Goal: Task Accomplishment & Management: Complete application form

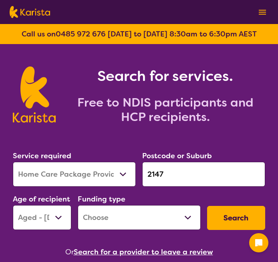
select select "Home Care Package Provider"
select select "AG"
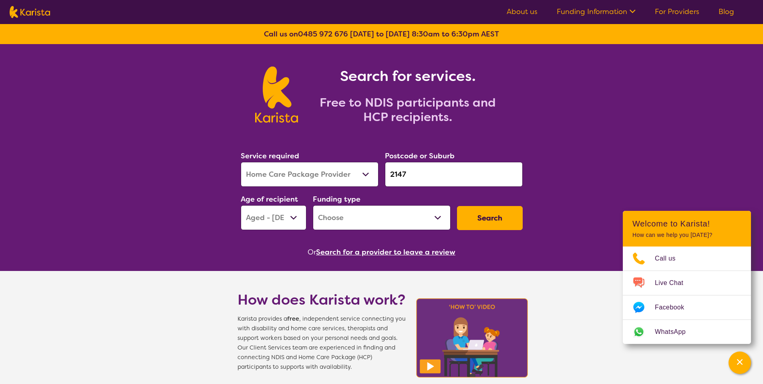
click at [278, 178] on select "Allied Health Assistant Assessment ([MEDICAL_DATA] or [MEDICAL_DATA]) Behaviour…" at bounding box center [310, 174] width 138 height 25
select select "[MEDICAL_DATA]"
click at [241, 162] on select "Allied Health Assistant Assessment ([MEDICAL_DATA] or [MEDICAL_DATA]) Behaviour…" at bounding box center [310, 174] width 138 height 25
click at [278, 220] on select "Home Care Package (HCP) National Disability Insurance Scheme (NDIS) I don't know" at bounding box center [382, 217] width 138 height 25
select select "NDIS"
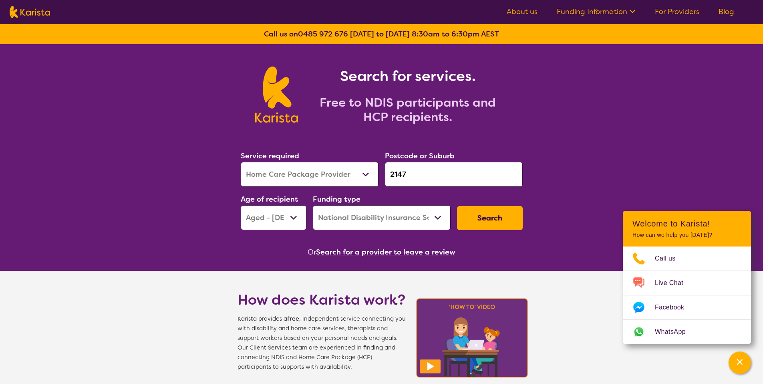
click at [278, 205] on select "Home Care Package (HCP) National Disability Insurance Scheme (NDIS) I don't know" at bounding box center [382, 217] width 138 height 25
click at [278, 221] on select "Early Childhood - 0 to 9 Child - 10 to 11 Adolescent - 12 to 17 Adult - 18 to 6…" at bounding box center [274, 217] width 66 height 25
select select "CH"
click at [241, 205] on select "Early Childhood - 0 to 9 Child - 10 to 11 Adolescent - 12 to 17 Adult - 18 to 6…" at bounding box center [274, 217] width 66 height 25
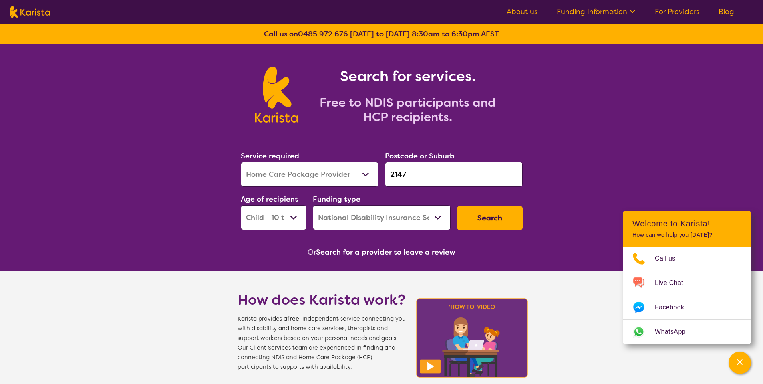
click at [278, 174] on input "2147" at bounding box center [454, 174] width 138 height 25
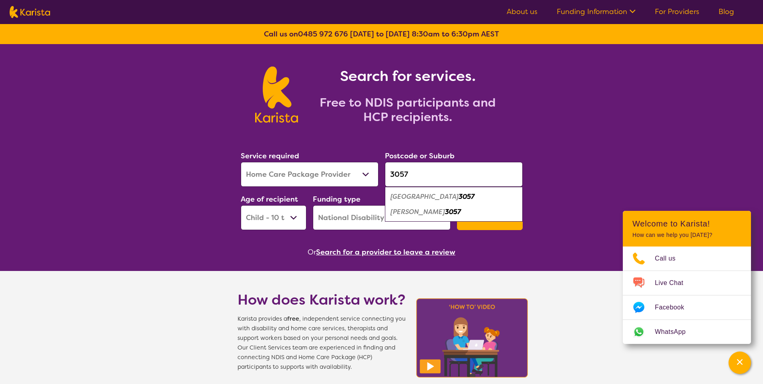
type input "3057"
click at [278, 193] on em "Brunswick East" at bounding box center [425, 196] width 68 height 8
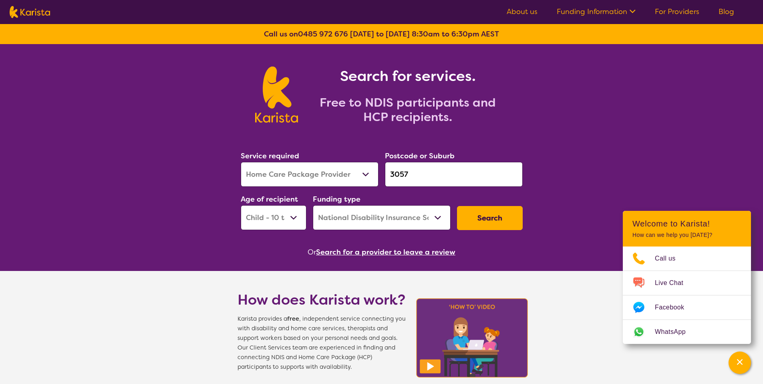
click at [278, 209] on button "Search" at bounding box center [490, 218] width 66 height 24
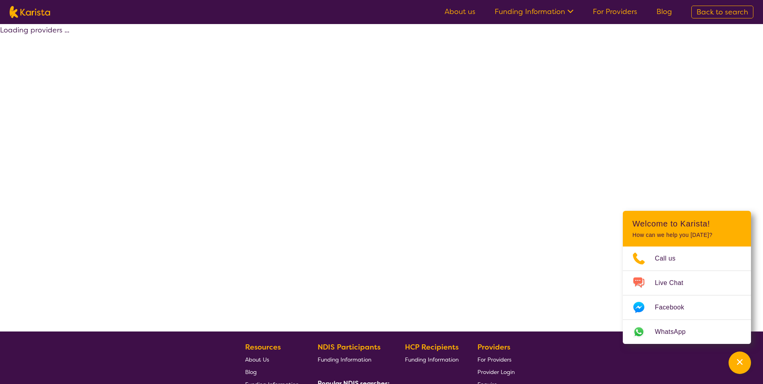
select select "by_score"
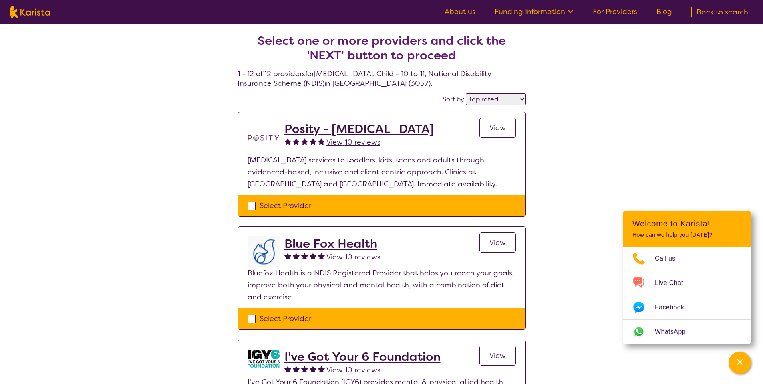
click at [278, 201] on div "Select Provider" at bounding box center [382, 205] width 268 height 12
checkbox input "true"
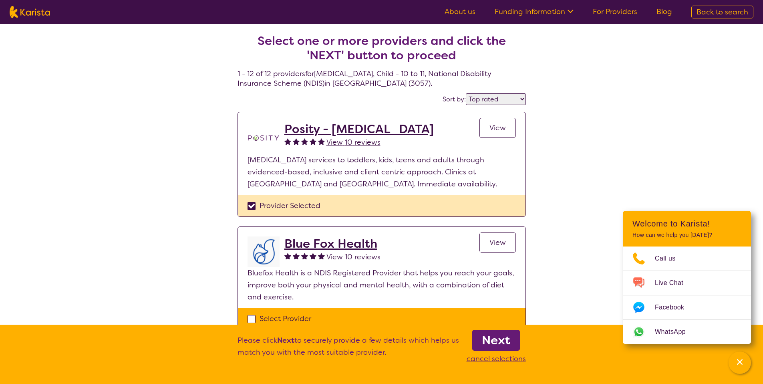
click at [274, 262] on div "Select Provider" at bounding box center [382, 318] width 268 height 12
checkbox input "true"
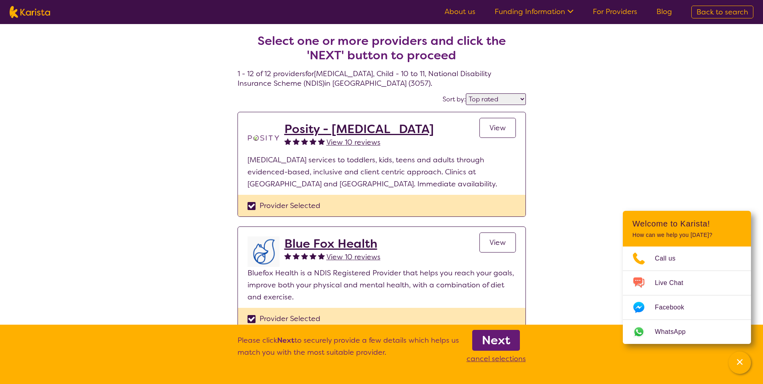
click at [278, 134] on link "View" at bounding box center [497, 128] width 36 height 20
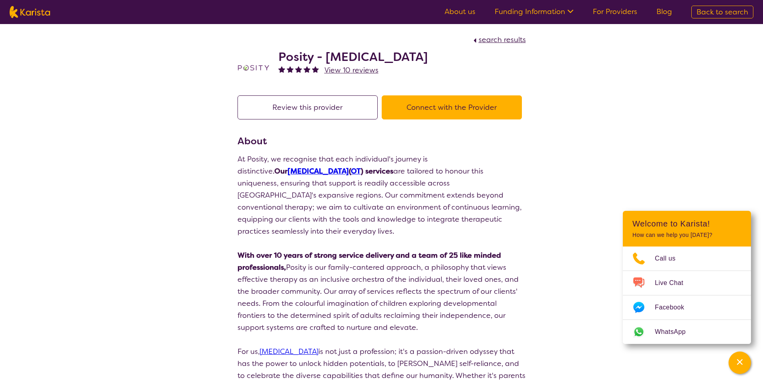
click at [278, 113] on button "Connect with the Provider" at bounding box center [452, 107] width 140 height 24
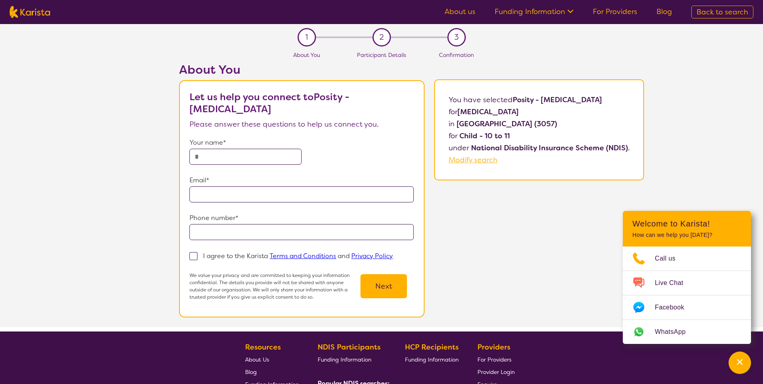
click at [278, 12] on span "Back to search" at bounding box center [723, 12] width 52 height 10
select select "[MEDICAL_DATA]"
select select "CH"
select select "NDIS"
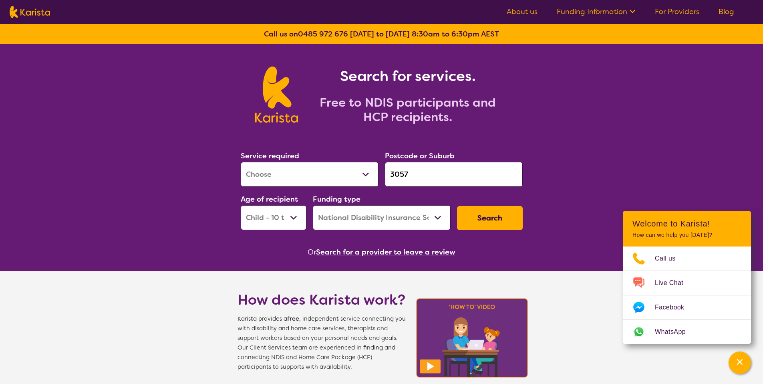
click at [278, 223] on button "Search" at bounding box center [490, 218] width 66 height 24
select select "by_score"
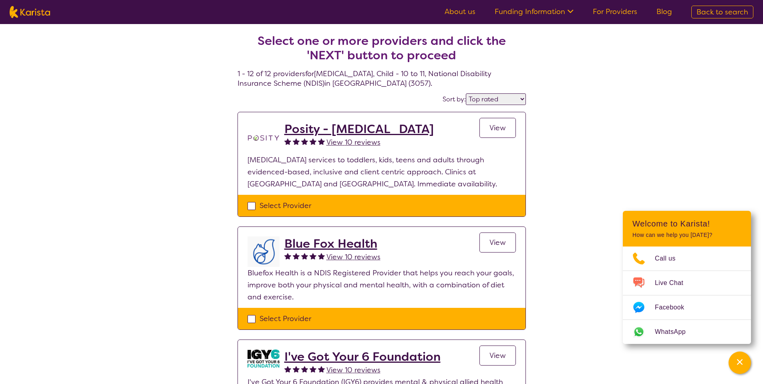
click at [278, 206] on div "Select Provider" at bounding box center [382, 205] width 268 height 12
checkbox input "true"
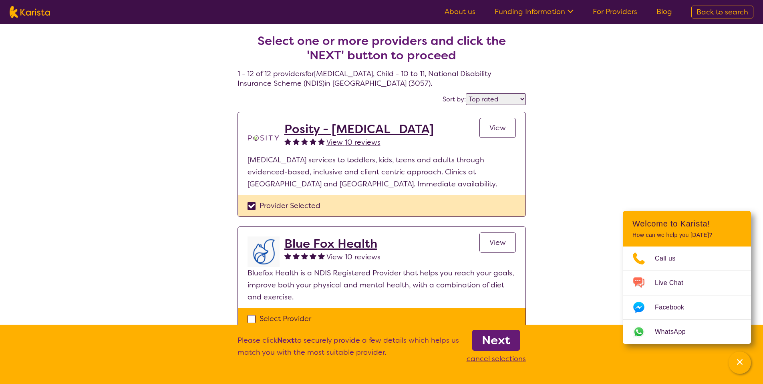
click at [278, 262] on div "Select Provider" at bounding box center [382, 319] width 288 height 22
click at [278, 262] on div "Select Provider" at bounding box center [382, 318] width 268 height 12
checkbox input "true"
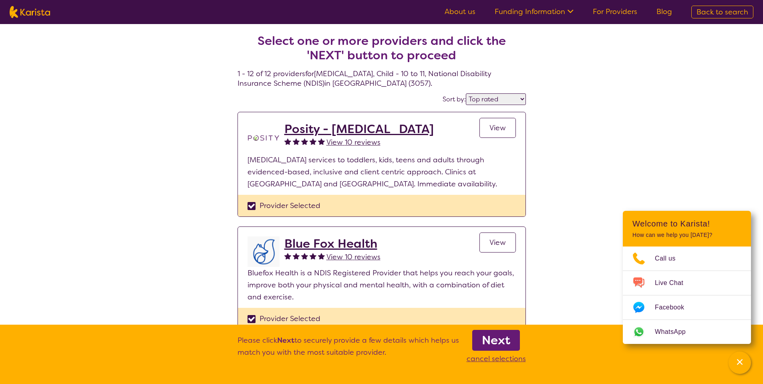
click at [278, 262] on link "Next" at bounding box center [496, 340] width 48 height 21
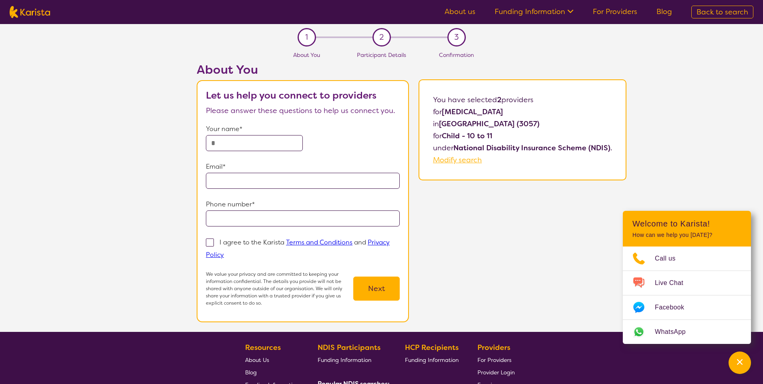
click at [278, 7] on span "Back to search" at bounding box center [723, 12] width 52 height 10
select select "[MEDICAL_DATA]"
select select "CH"
select select "NDIS"
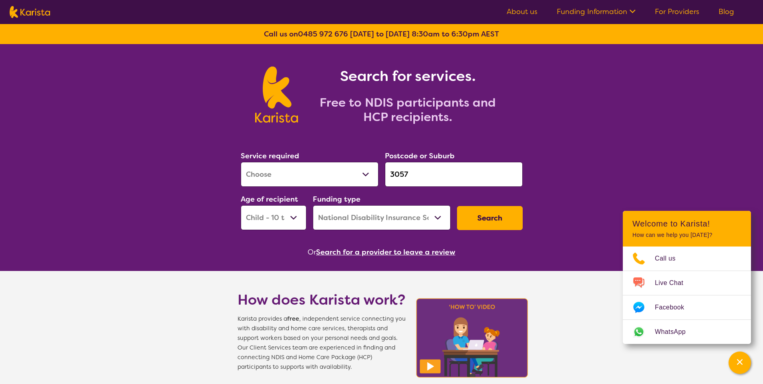
click at [278, 221] on button "Search" at bounding box center [490, 218] width 66 height 24
select select "by_score"
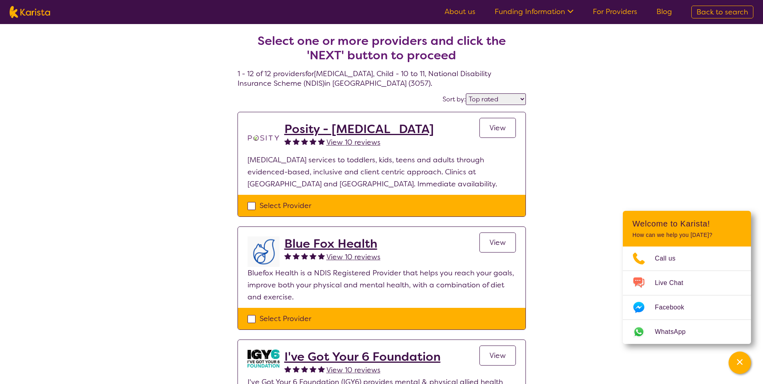
click at [278, 207] on div "Select Provider" at bounding box center [382, 205] width 268 height 12
checkbox input "true"
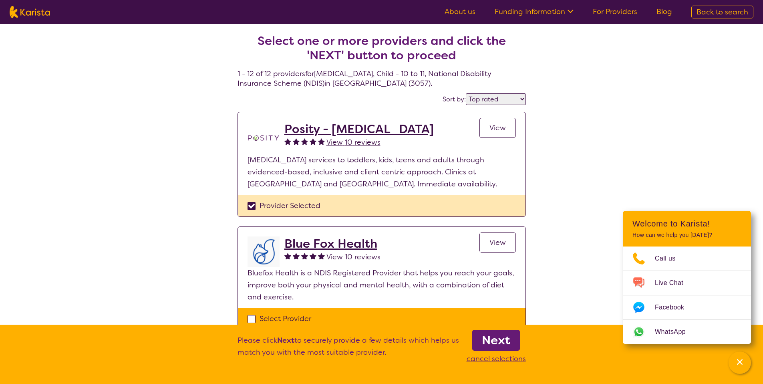
click at [278, 262] on div "Select Provider" at bounding box center [382, 318] width 268 height 12
checkbox input "true"
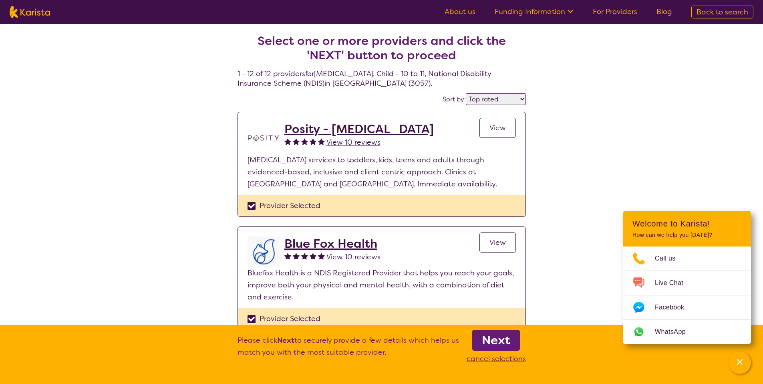
click at [278, 262] on link "Next" at bounding box center [496, 340] width 48 height 21
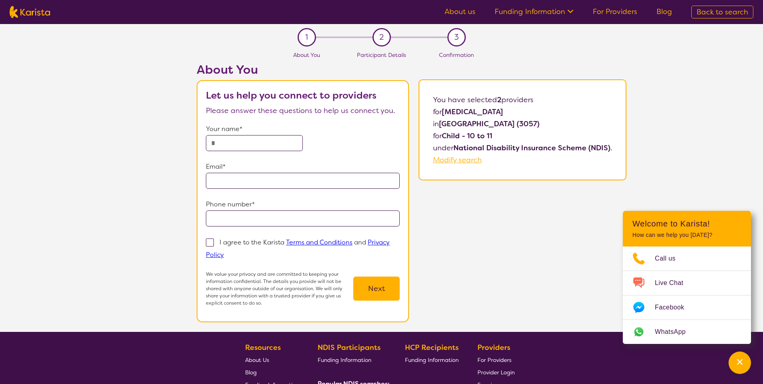
click at [228, 144] on input "text" at bounding box center [254, 143] width 97 height 16
type input "**********"
click at [223, 245] on p "I agree to the Karista Terms and Conditions and Privacy Policy" at bounding box center [298, 248] width 184 height 21
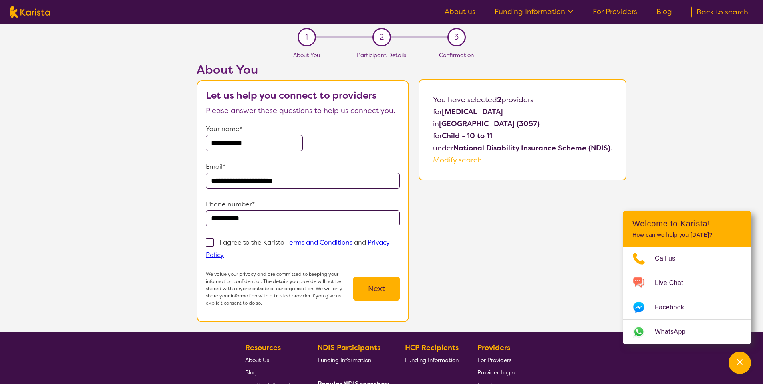
click at [224, 252] on input "I agree to the Karista Terms and Conditions and Privacy Policy" at bounding box center [226, 254] width 5 height 5
checkbox input "true"
click at [278, 262] on button "Next" at bounding box center [376, 288] width 46 height 24
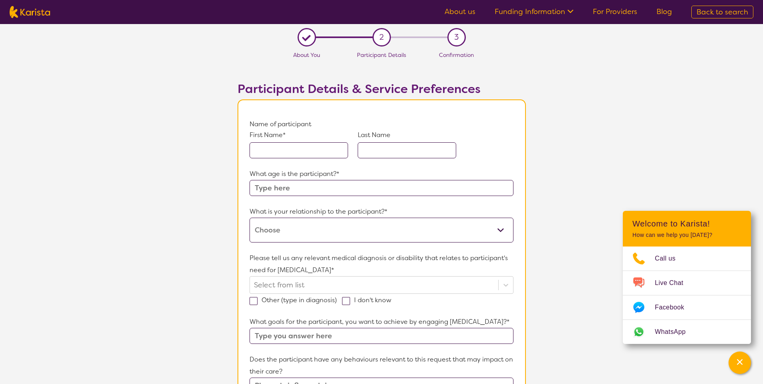
click at [278, 11] on span "Back to search" at bounding box center [723, 12] width 52 height 10
select select "[MEDICAL_DATA]"
select select "CH"
select select "NDIS"
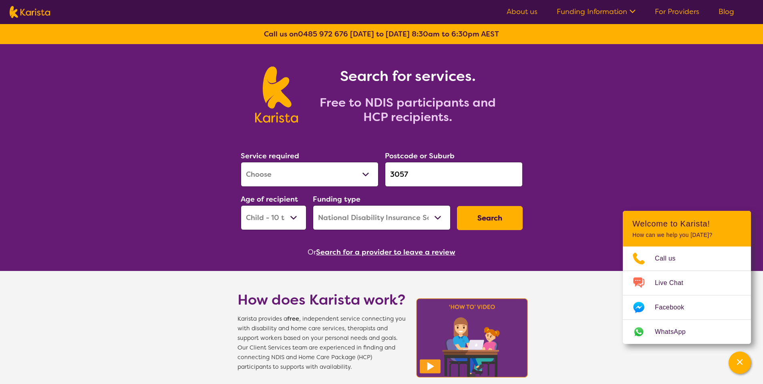
click at [278, 184] on select "Allied Health Assistant Assessment ([MEDICAL_DATA] or [MEDICAL_DATA]) Behaviour…" at bounding box center [310, 174] width 138 height 25
click at [241, 162] on select "Allied Health Assistant Assessment ([MEDICAL_DATA] or [MEDICAL_DATA]) Behaviour…" at bounding box center [310, 174] width 138 height 25
click at [278, 222] on button "Search" at bounding box center [490, 218] width 66 height 24
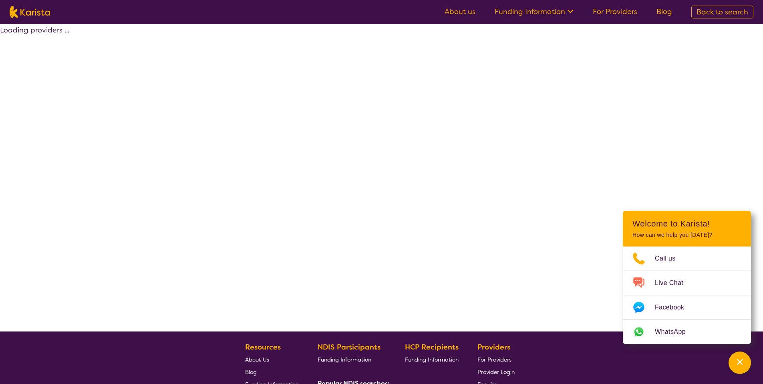
select select "by_score"
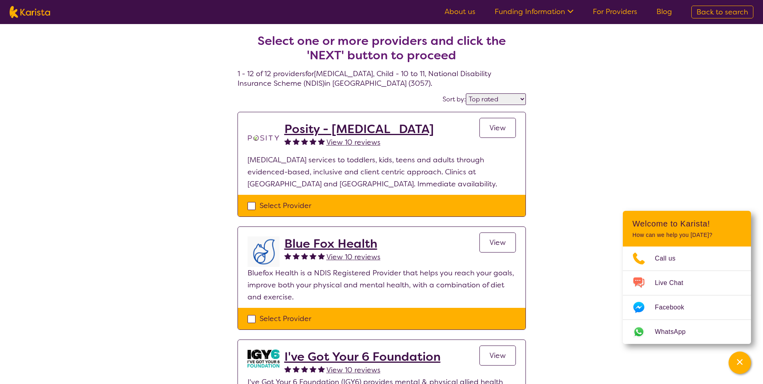
click at [278, 199] on div "Select Provider" at bounding box center [382, 205] width 268 height 12
checkbox input "true"
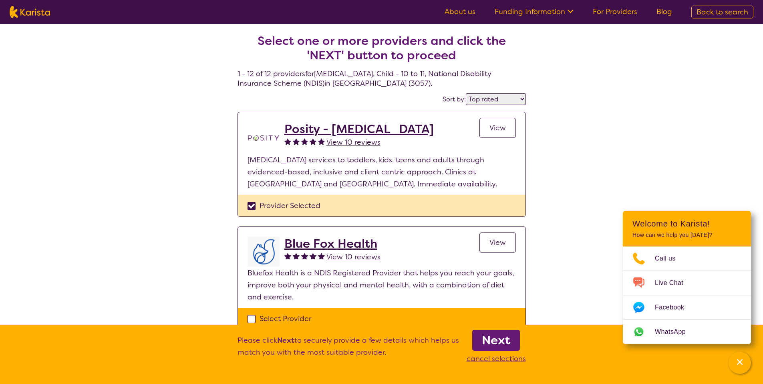
click at [278, 262] on b "Next" at bounding box center [496, 340] width 28 height 16
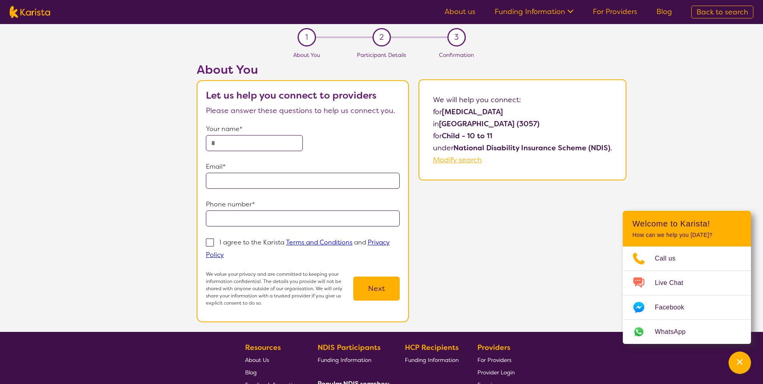
click at [234, 145] on input "text" at bounding box center [254, 143] width 97 height 16
type input "**********"
click at [211, 241] on span at bounding box center [210, 242] width 8 height 8
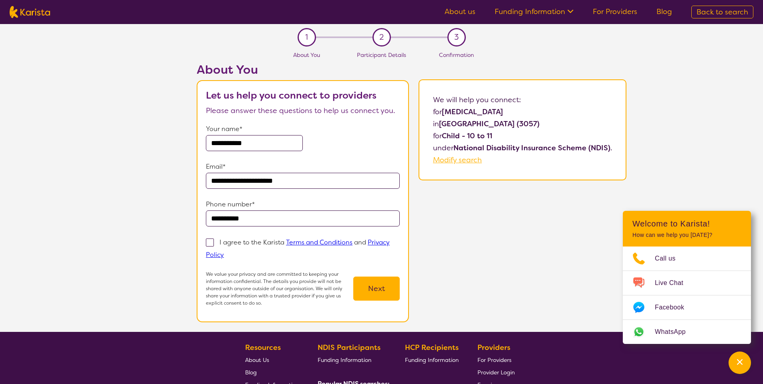
click at [224, 252] on input "I agree to the Karista Terms and Conditions and Privacy Policy" at bounding box center [226, 254] width 5 height 5
checkbox input "true"
click at [278, 262] on button "Next" at bounding box center [376, 288] width 46 height 24
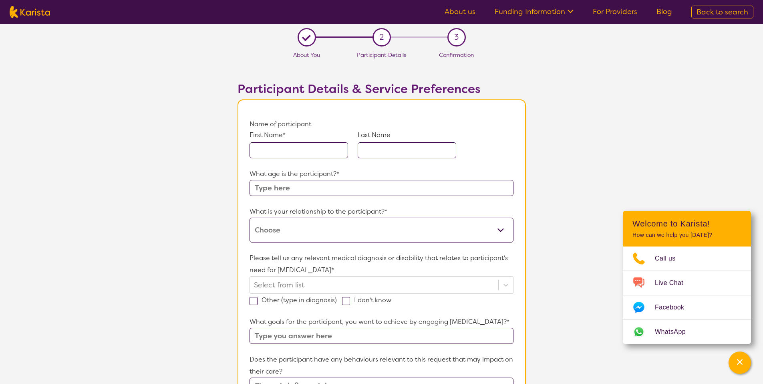
click at [278, 151] on input "text" at bounding box center [299, 150] width 99 height 16
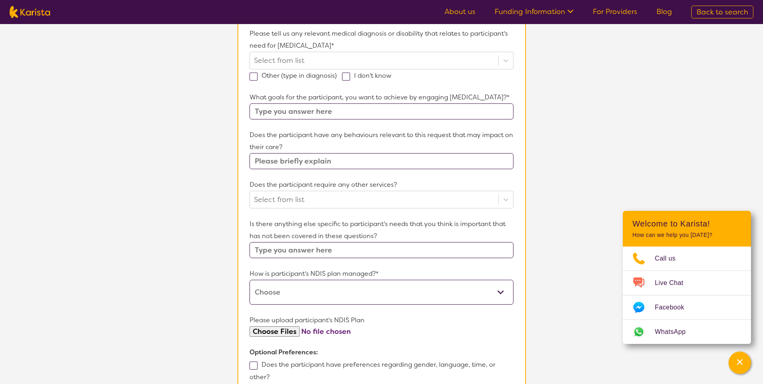
scroll to position [246, 0]
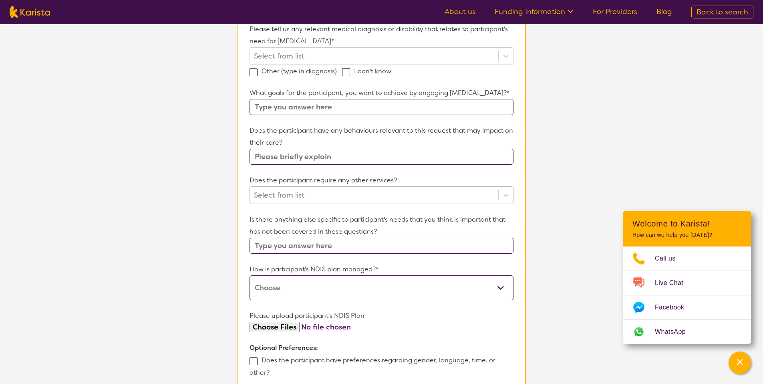
click at [278, 202] on div at bounding box center [374, 195] width 240 height 14
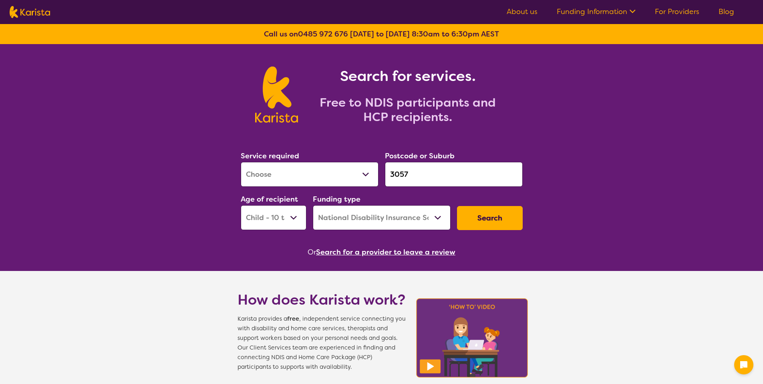
select select "[MEDICAL_DATA]"
select select "CH"
select select "NDIS"
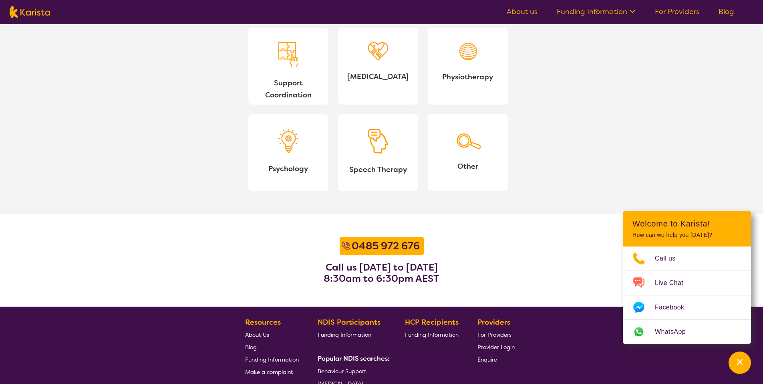
scroll to position [685, 0]
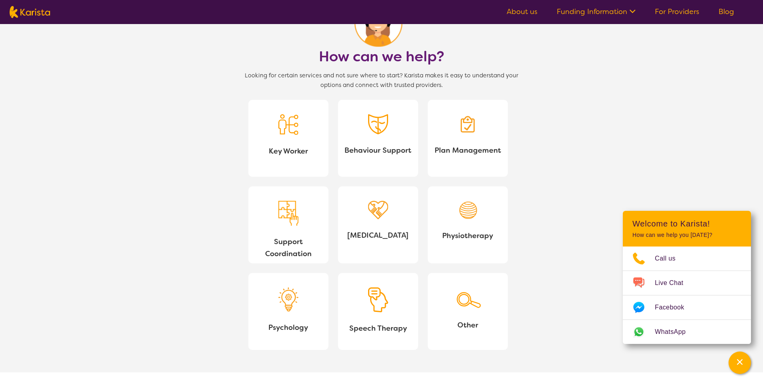
click at [370, 223] on link "[MEDICAL_DATA]" at bounding box center [378, 224] width 80 height 77
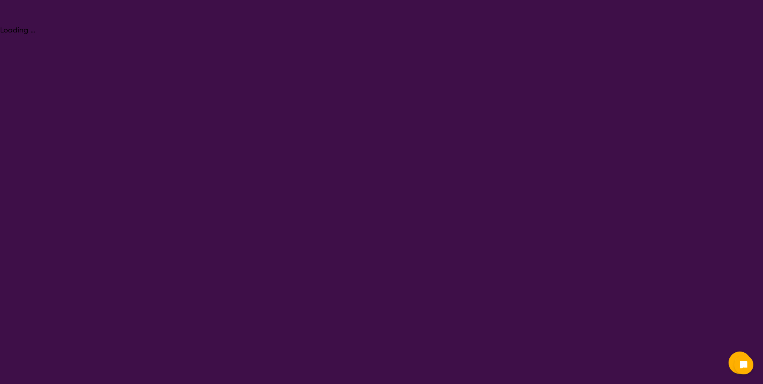
select select "[MEDICAL_DATA]"
select select "CH"
select select "NDIS"
select select "[MEDICAL_DATA]"
select select "CH"
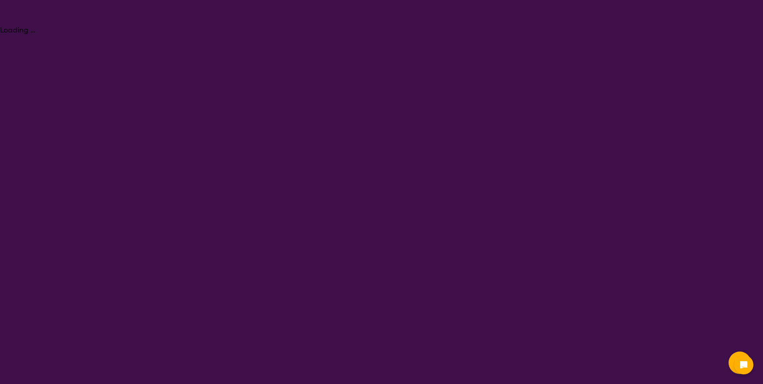
select select "NDIS"
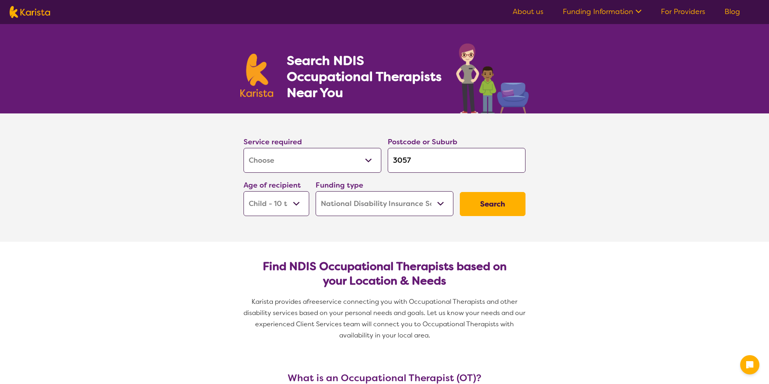
select select "[MEDICAL_DATA]"
select select "CH"
select select "NDIS"
select select "[MEDICAL_DATA]"
select select "CH"
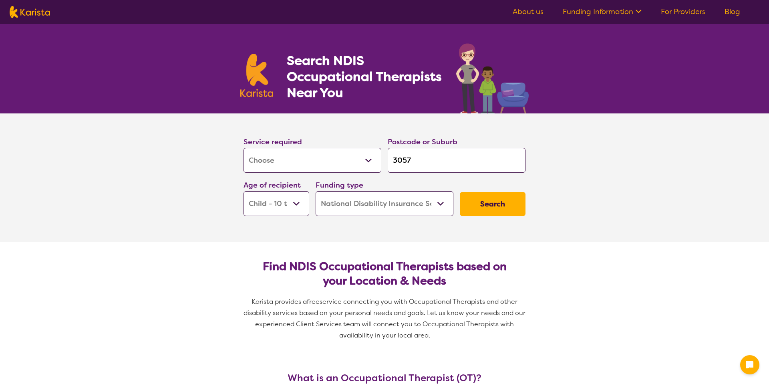
select select "NDIS"
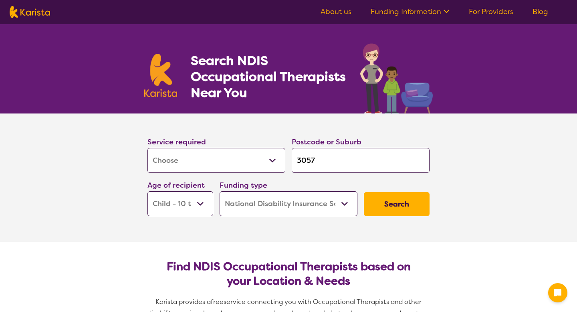
select select "[MEDICAL_DATA]"
select select "CH"
select select "NDIS"
select select "[MEDICAL_DATA]"
select select "CH"
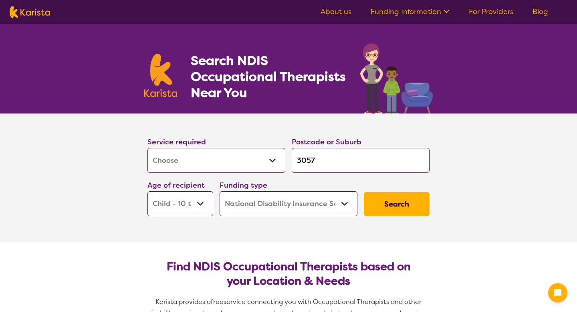
select select "NDIS"
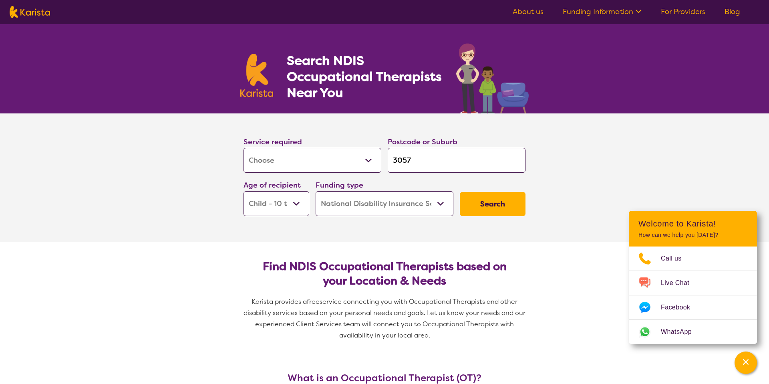
click at [46, 16] on img at bounding box center [30, 12] width 40 height 12
select select "[MEDICAL_DATA]"
select select "CH"
select select "NDIS"
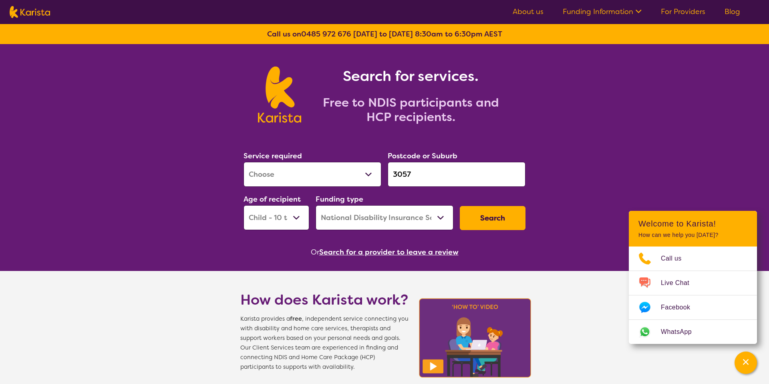
click at [274, 168] on select "Allied Health Assistant Assessment ([MEDICAL_DATA] or [MEDICAL_DATA]) Behaviour…" at bounding box center [313, 174] width 138 height 25
select select "Home Care Package Provider"
click at [244, 162] on select "Allied Health Assistant Assessment ([MEDICAL_DATA] or [MEDICAL_DATA]) Behaviour…" at bounding box center [313, 174] width 138 height 25
select select
click at [359, 219] on select "Home Care Package - Level 1 Home Care Package - Level 2 Home Care Package - Lev…" at bounding box center [385, 217] width 138 height 25
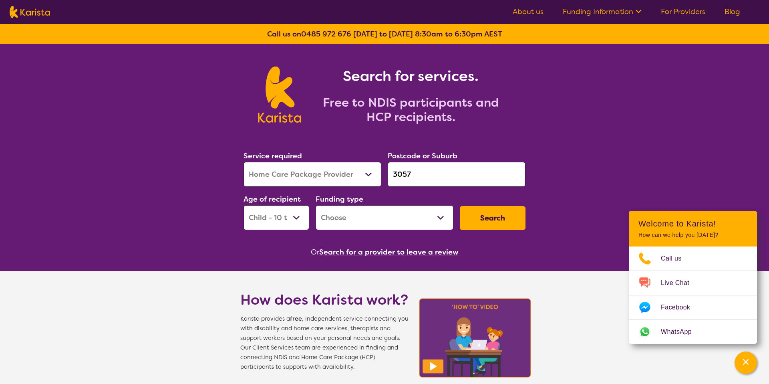
click at [266, 171] on select "Allied Health Assistant Assessment ([MEDICAL_DATA] or [MEDICAL_DATA]) Behaviour…" at bounding box center [313, 174] width 138 height 25
click at [244, 162] on select "Allied Health Assistant Assessment ([MEDICAL_DATA] or [MEDICAL_DATA]) Behaviour…" at bounding box center [313, 174] width 138 height 25
click at [348, 206] on select "Home Care Package - Level 1 Home Care Package - Level 2 Home Care Package - Lev…" at bounding box center [385, 217] width 138 height 25
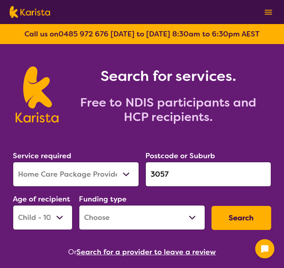
select select "Home Care Package Provider"
select select "CH"
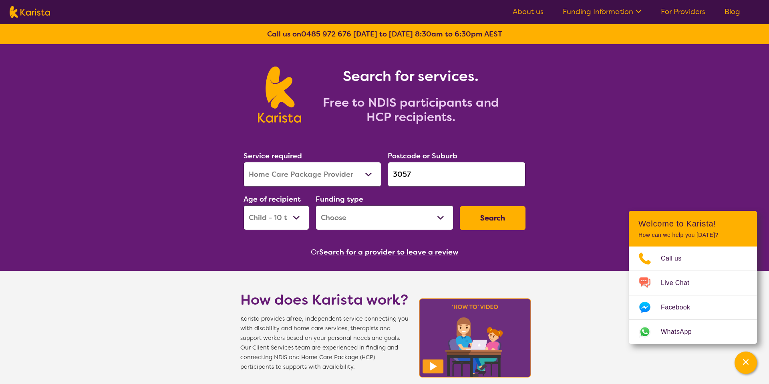
click at [284, 183] on select "Allied Health Assistant Assessment ([MEDICAL_DATA] or [MEDICAL_DATA]) Behaviour…" at bounding box center [313, 174] width 138 height 25
select select "Support worker"
click at [244, 162] on select "Allied Health Assistant Assessment ([MEDICAL_DATA] or [MEDICAL_DATA]) Behaviour…" at bounding box center [313, 174] width 138 height 25
click at [284, 211] on select "Home Care Package (HCP) National Disability Insurance Scheme (NDIS) I don't know" at bounding box center [385, 217] width 138 height 25
